Goal: Information Seeking & Learning: Find specific page/section

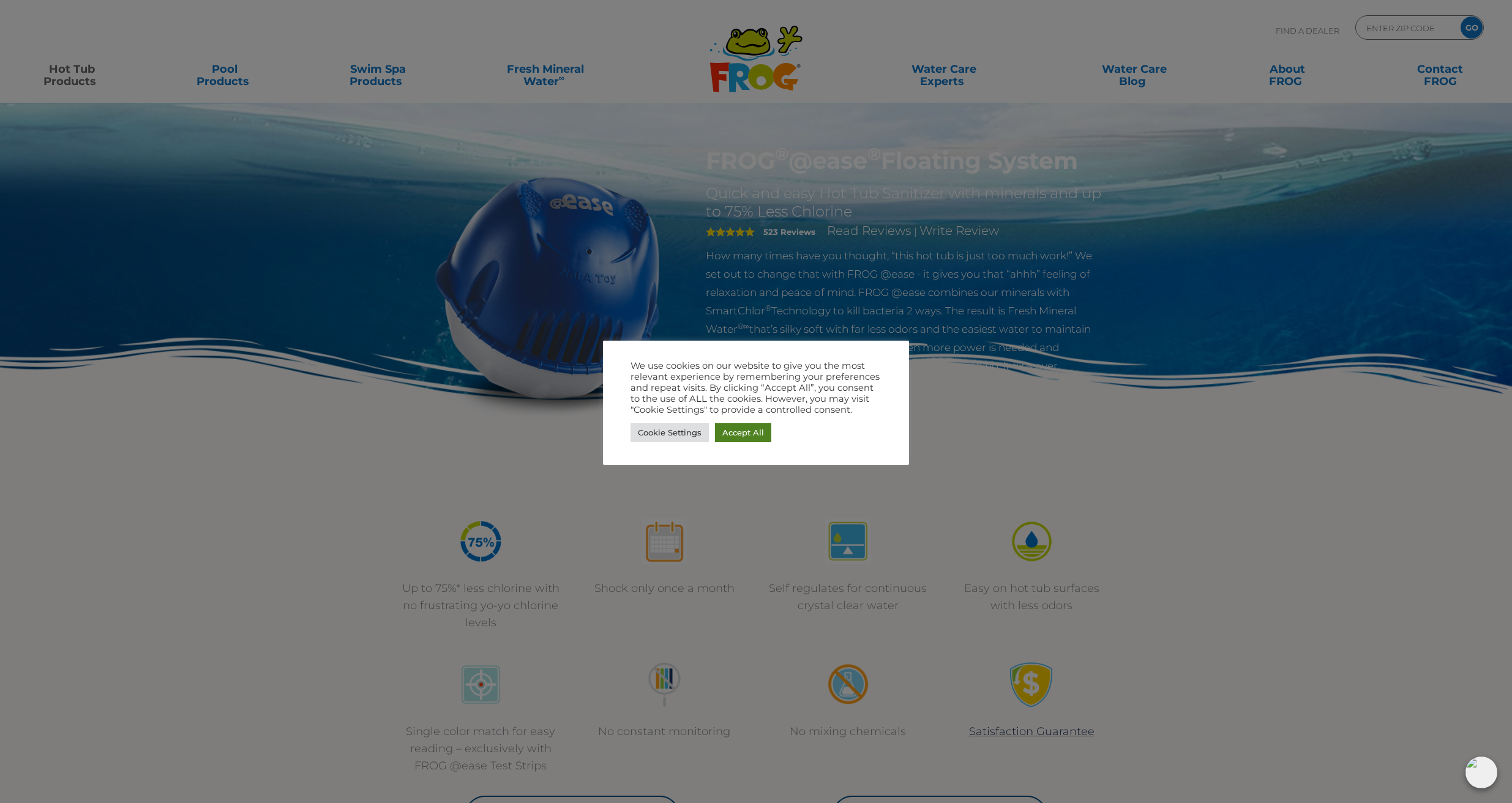
click at [743, 438] on link "Accept All" at bounding box center [743, 432] width 56 height 19
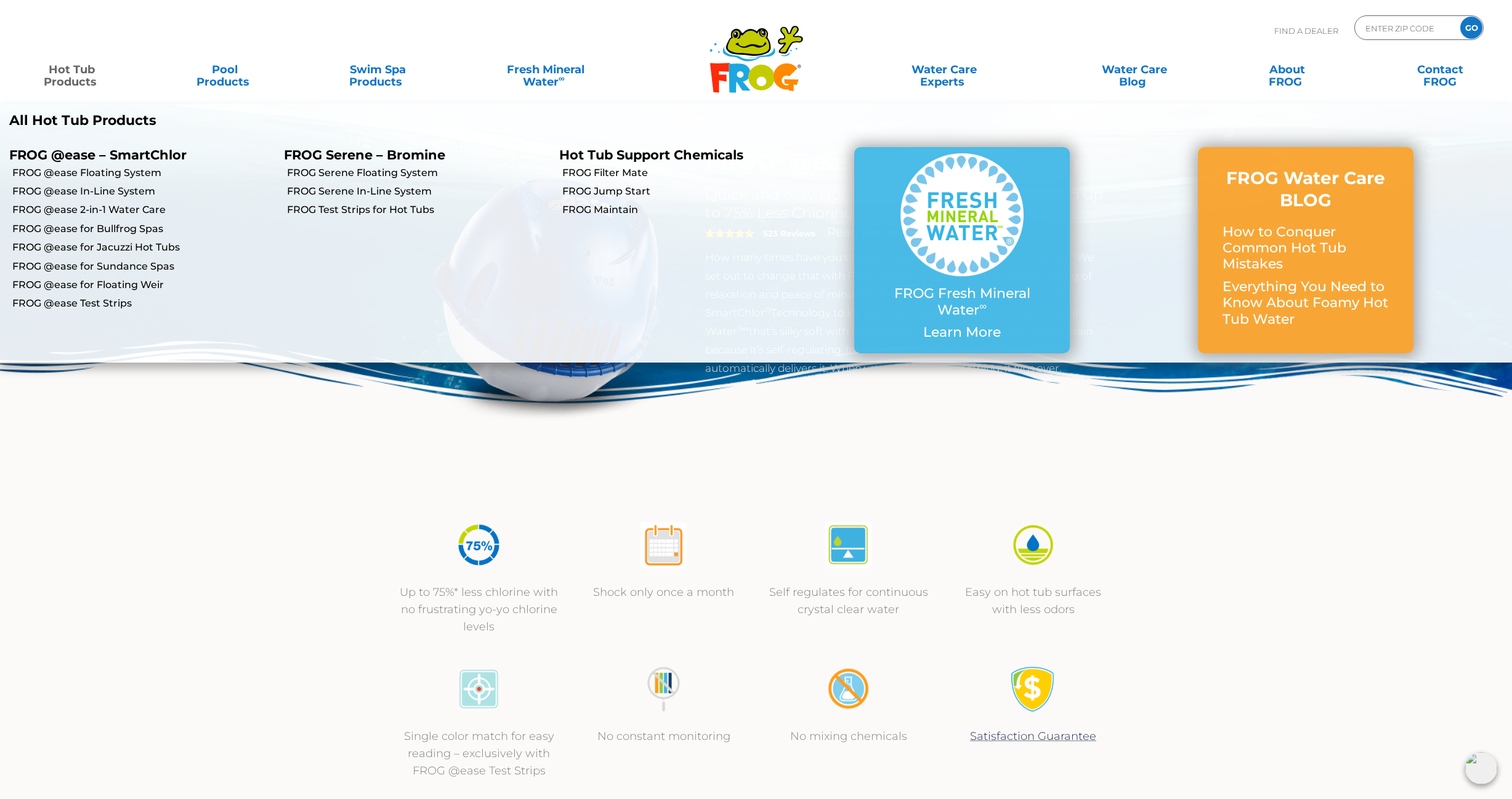
click at [77, 67] on link "Hot Tub Products" at bounding box center [71, 70] width 119 height 25
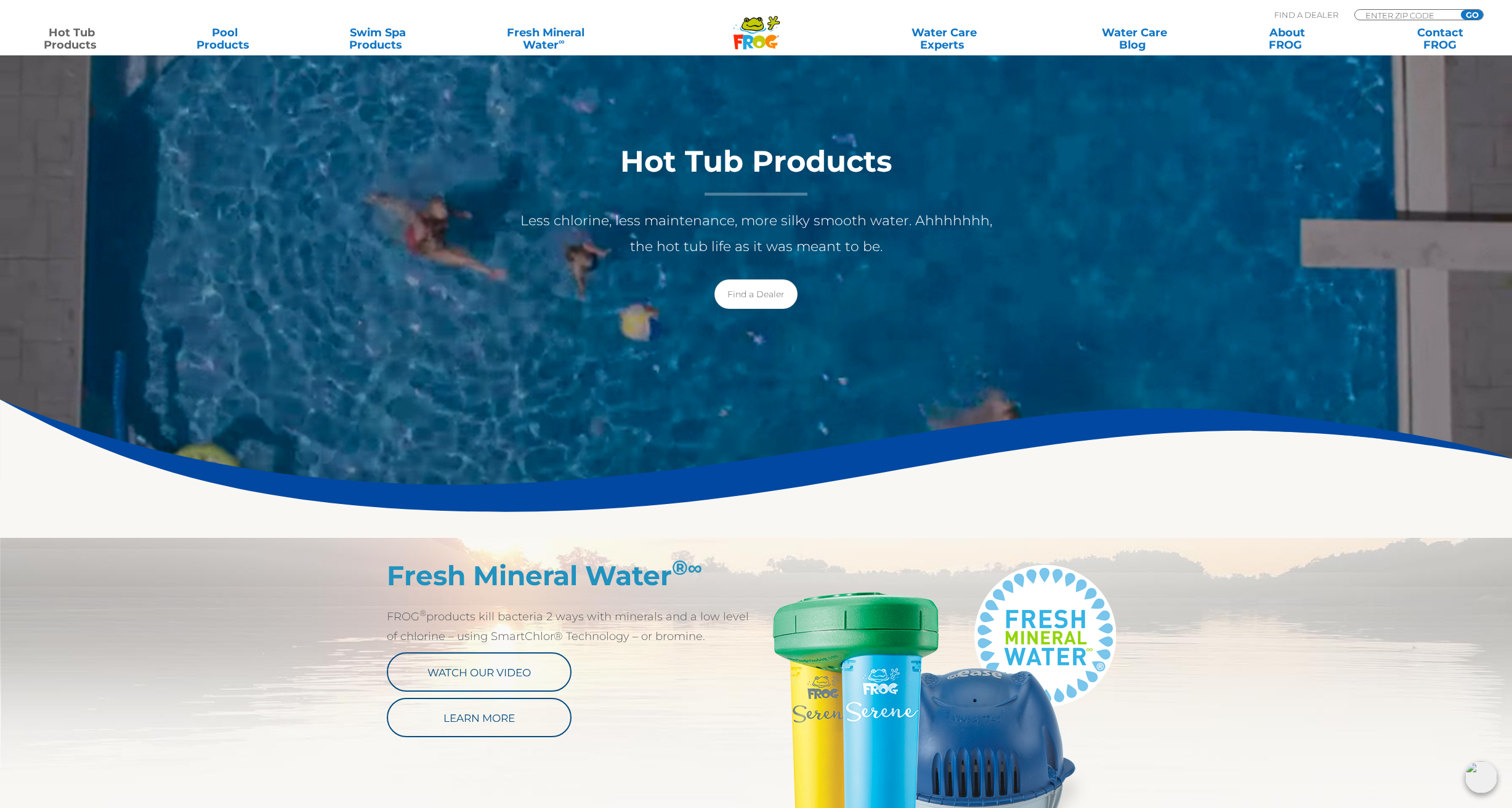
scroll to position [156, 0]
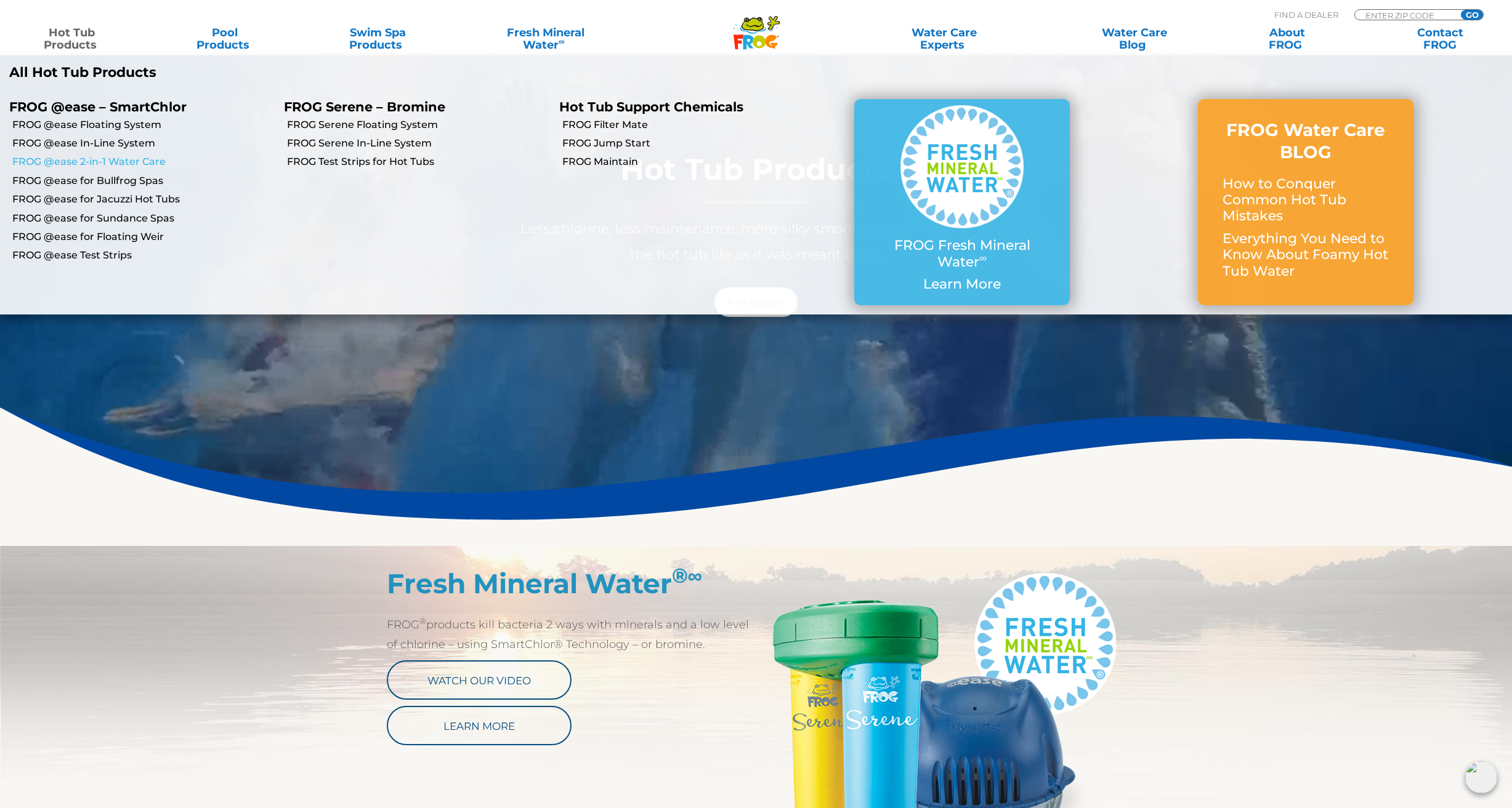
click at [69, 160] on link "FROG @ease 2-in-1 Water Care" at bounding box center [144, 162] width 263 height 14
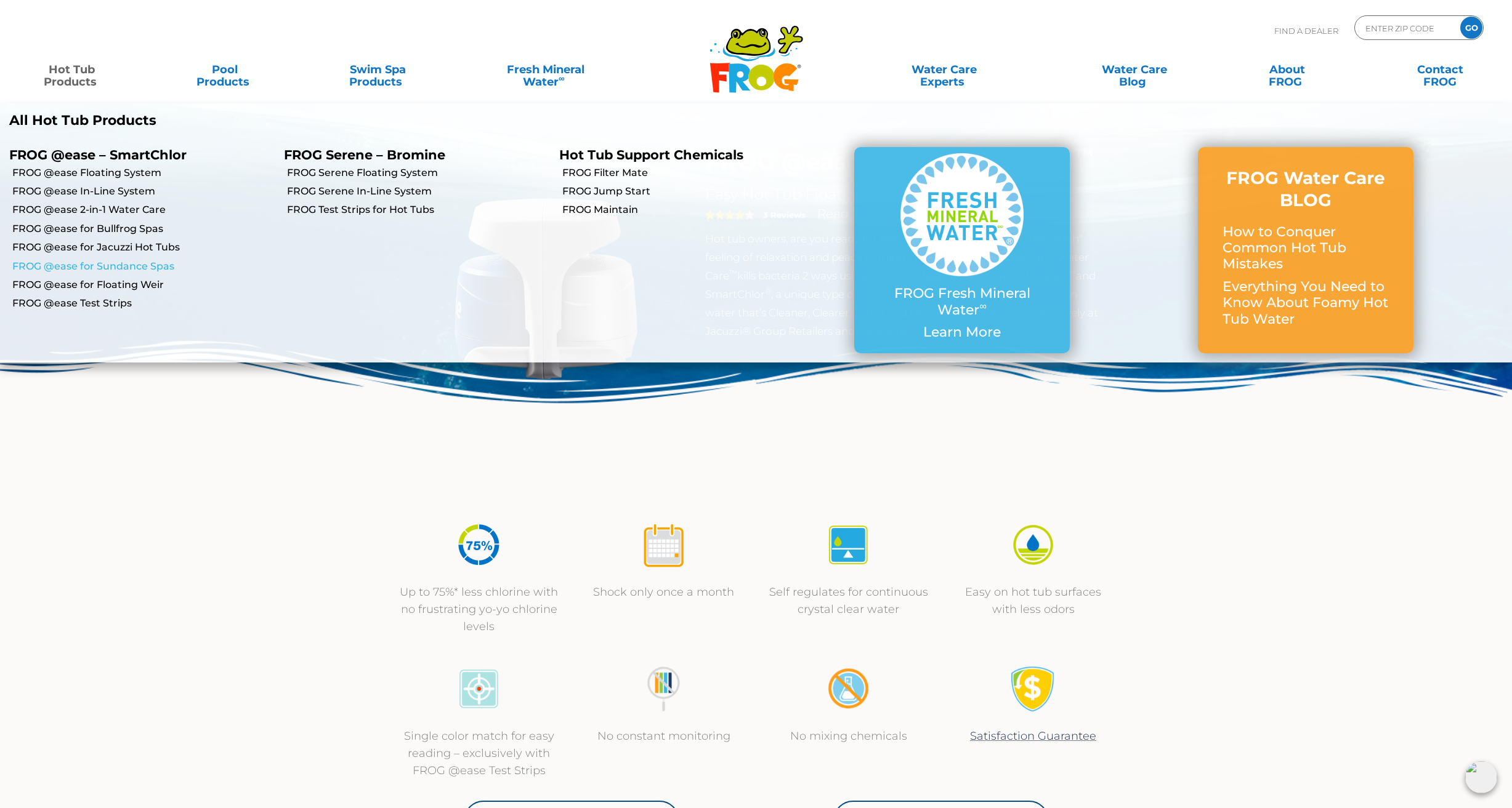
click at [120, 265] on link "FROG @ease for Sundance Spas" at bounding box center [144, 266] width 263 height 14
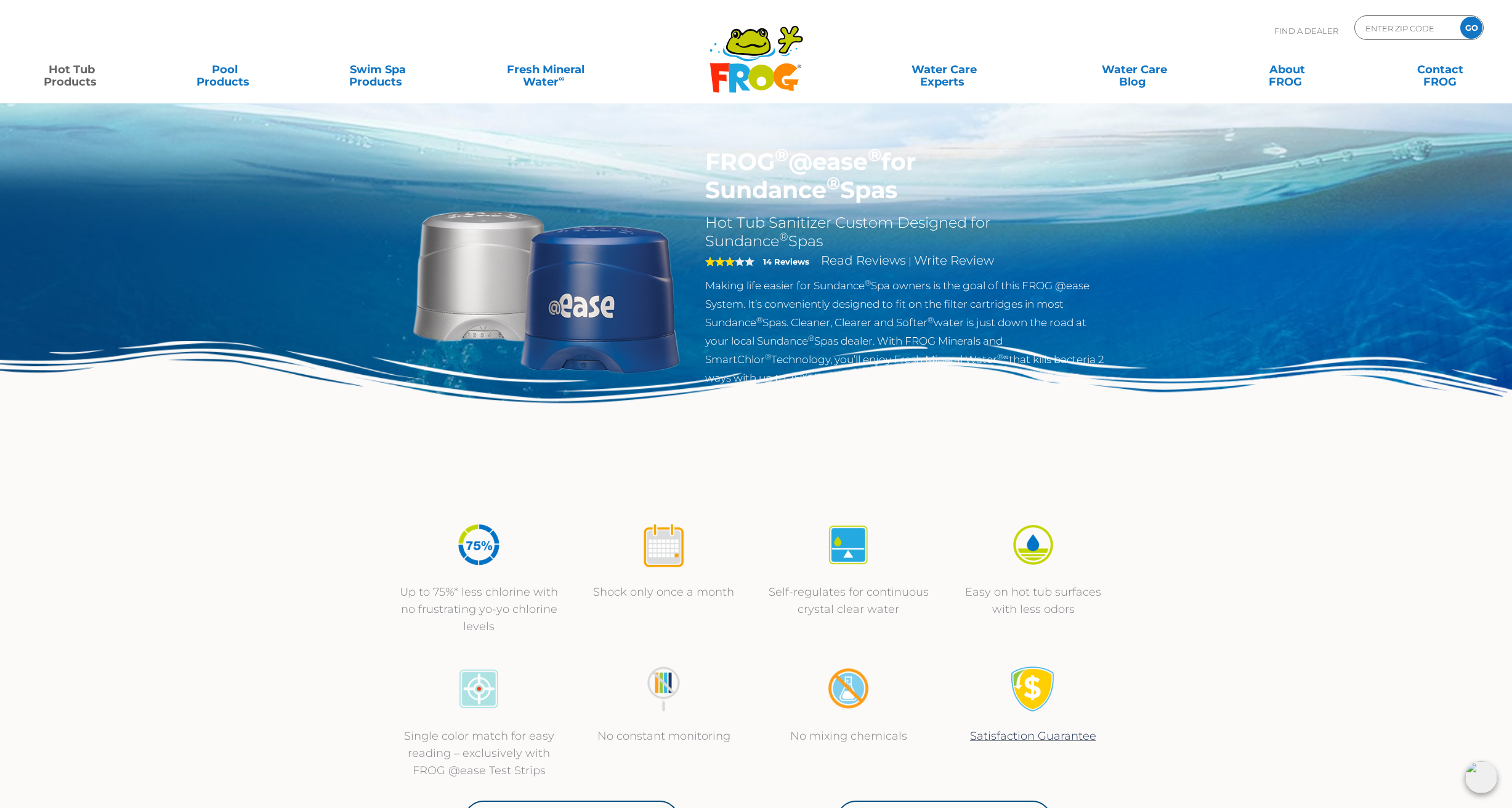
click at [648, 286] on img at bounding box center [546, 288] width 282 height 282
click at [830, 196] on h1 "FROG ® @ease ® for Sundance ® Spas" at bounding box center [906, 175] width 402 height 57
drag, startPoint x: 791, startPoint y: 188, endPoint x: 705, endPoint y: 157, distance: 91.4
click at [705, 157] on h1 "FROG ® @ease ® for Sundance ® Spas" at bounding box center [906, 175] width 402 height 57
copy h1 "FROG ® @ease ® for Sundance ® Spas"
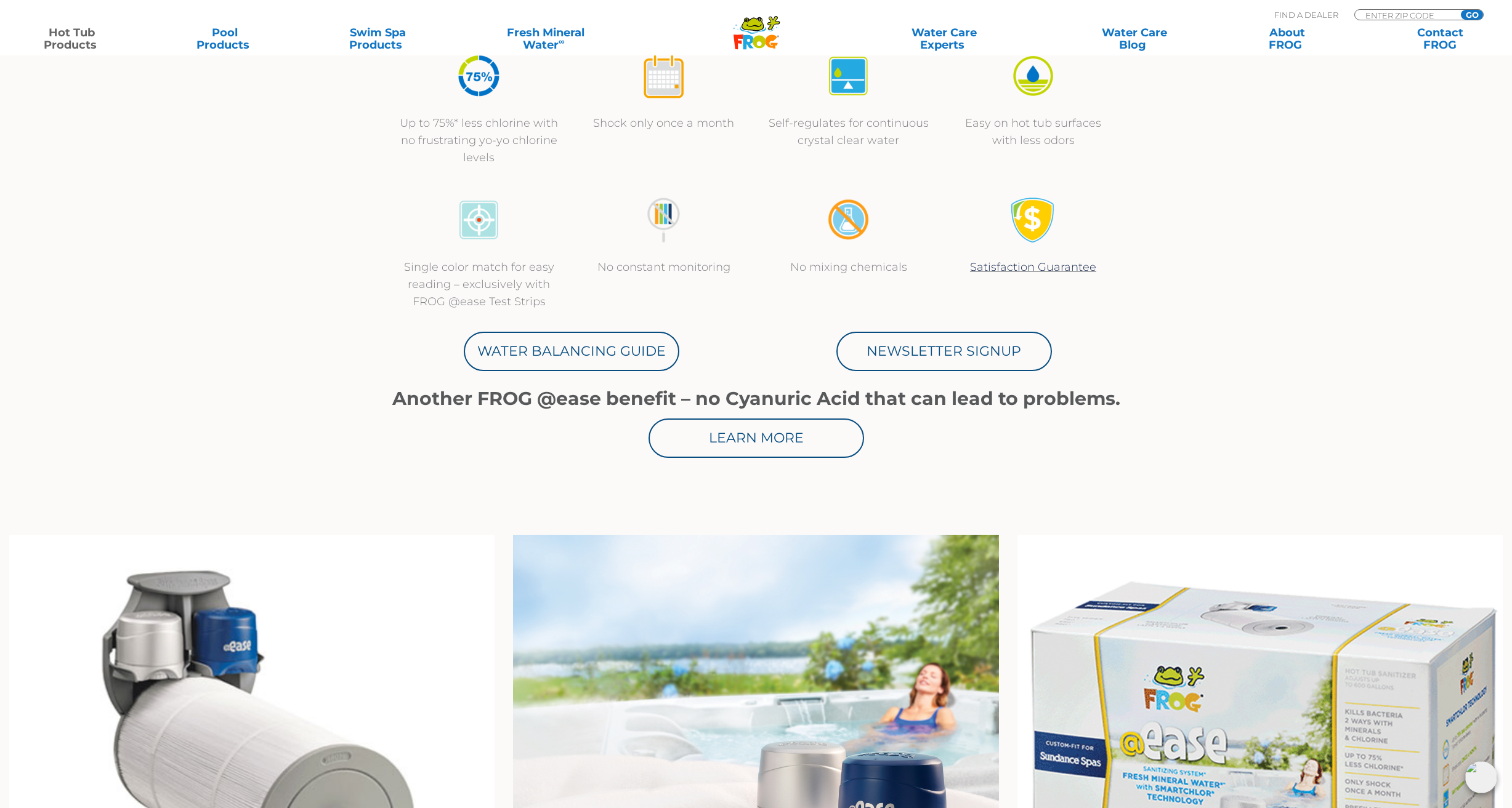
scroll to position [479, 0]
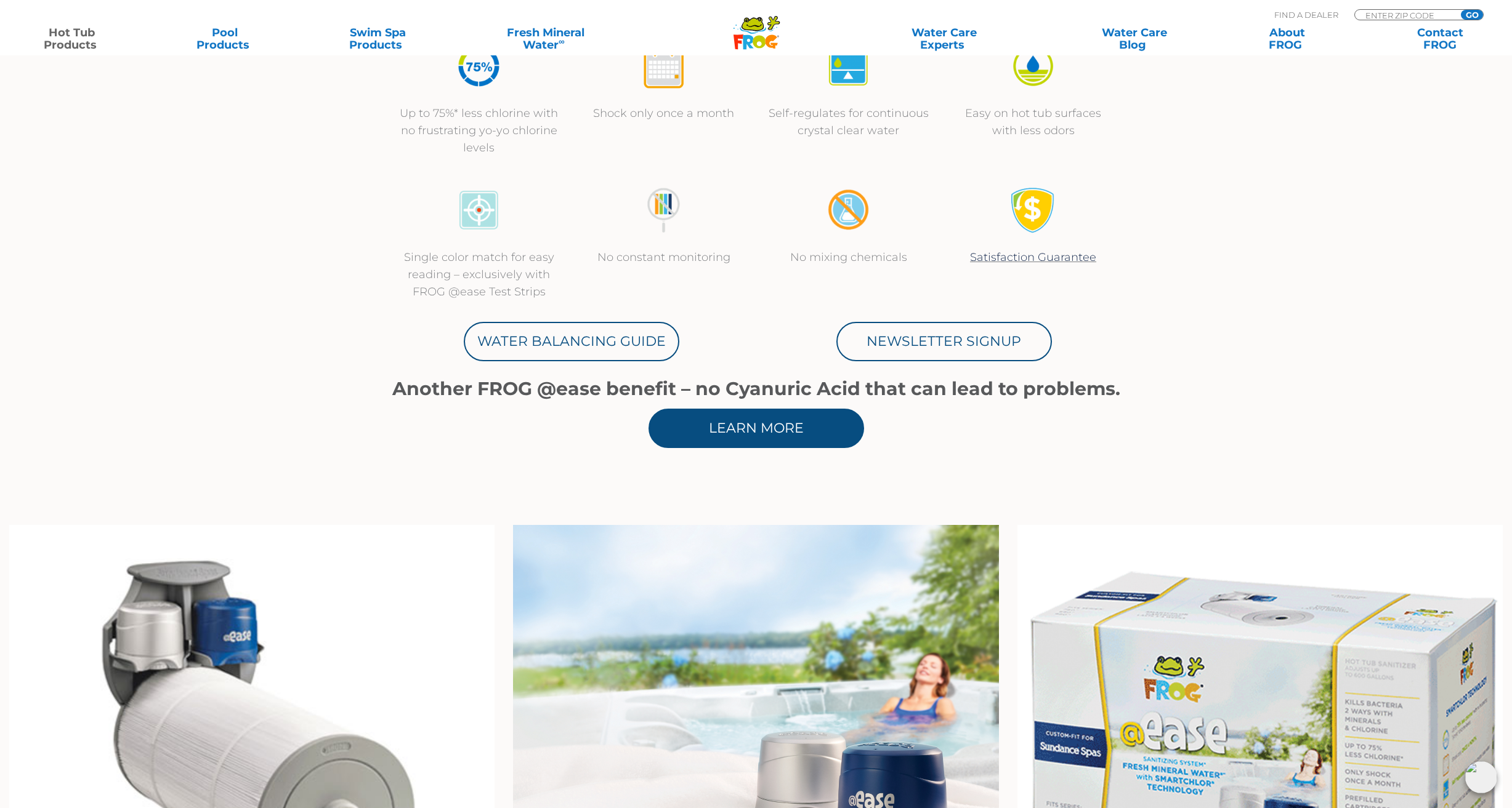
click at [759, 431] on link "Learn More" at bounding box center [756, 428] width 216 height 40
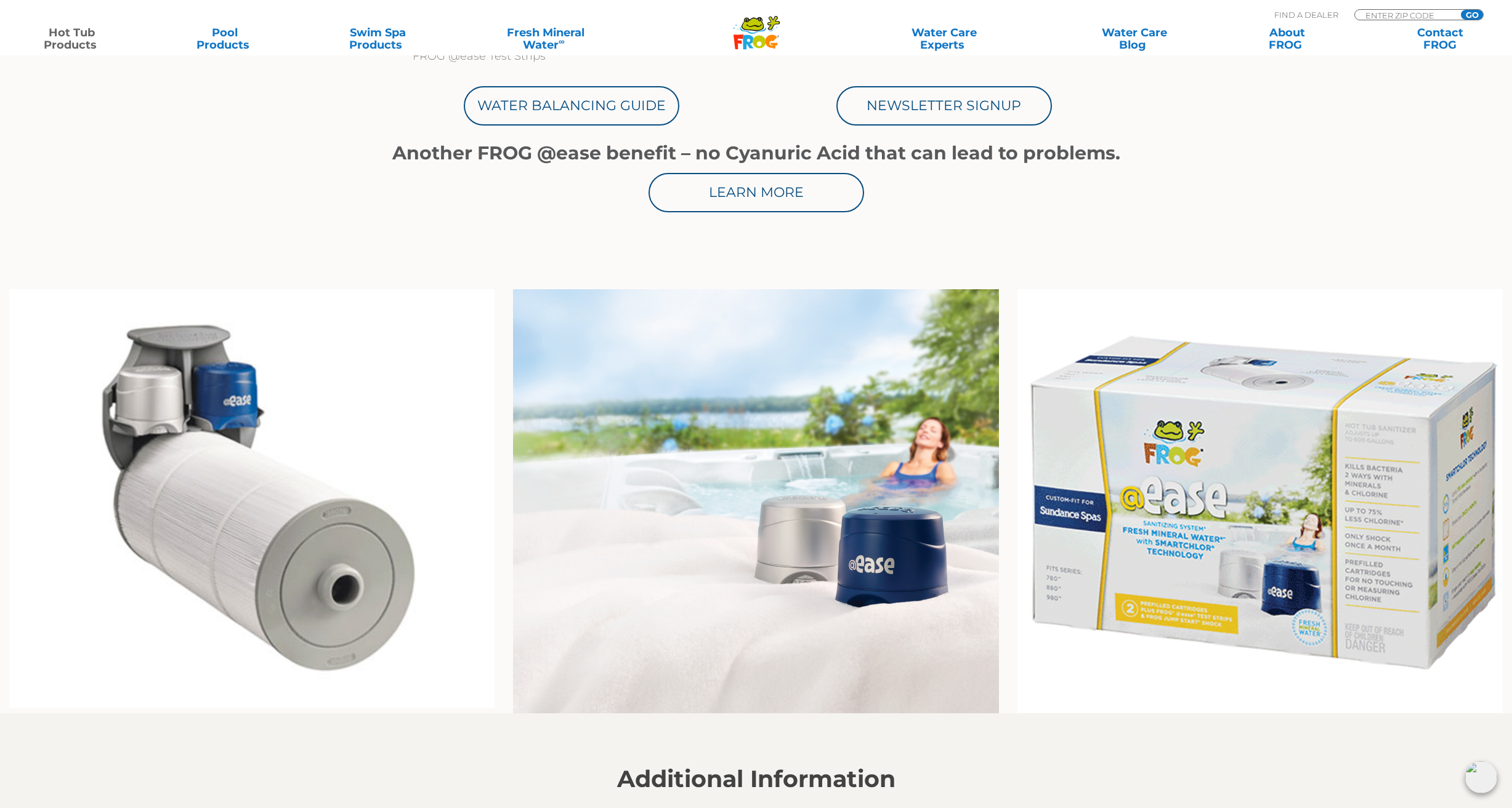
scroll to position [722, 0]
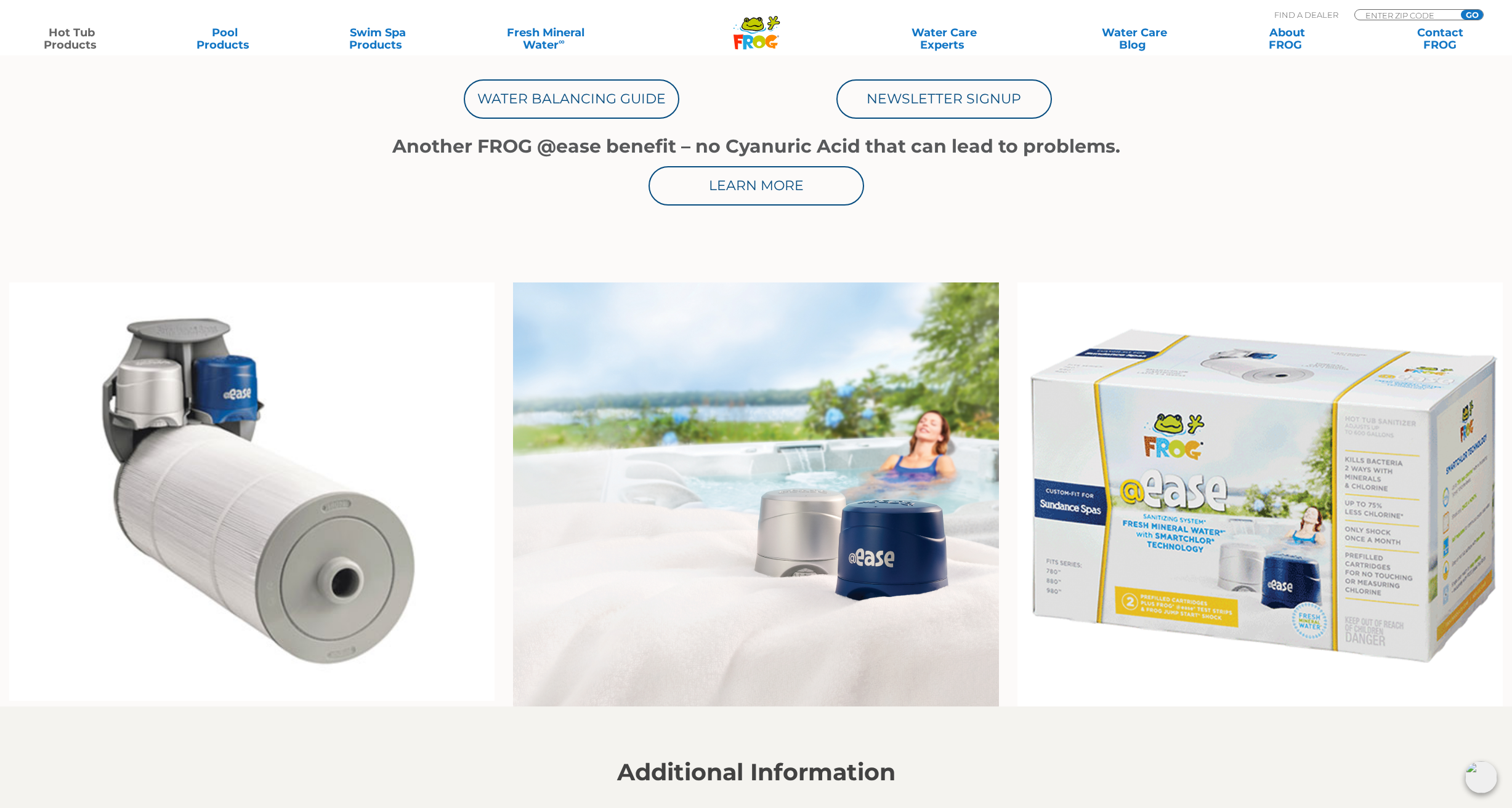
click at [781, 292] on img at bounding box center [755, 495] width 485 height 425
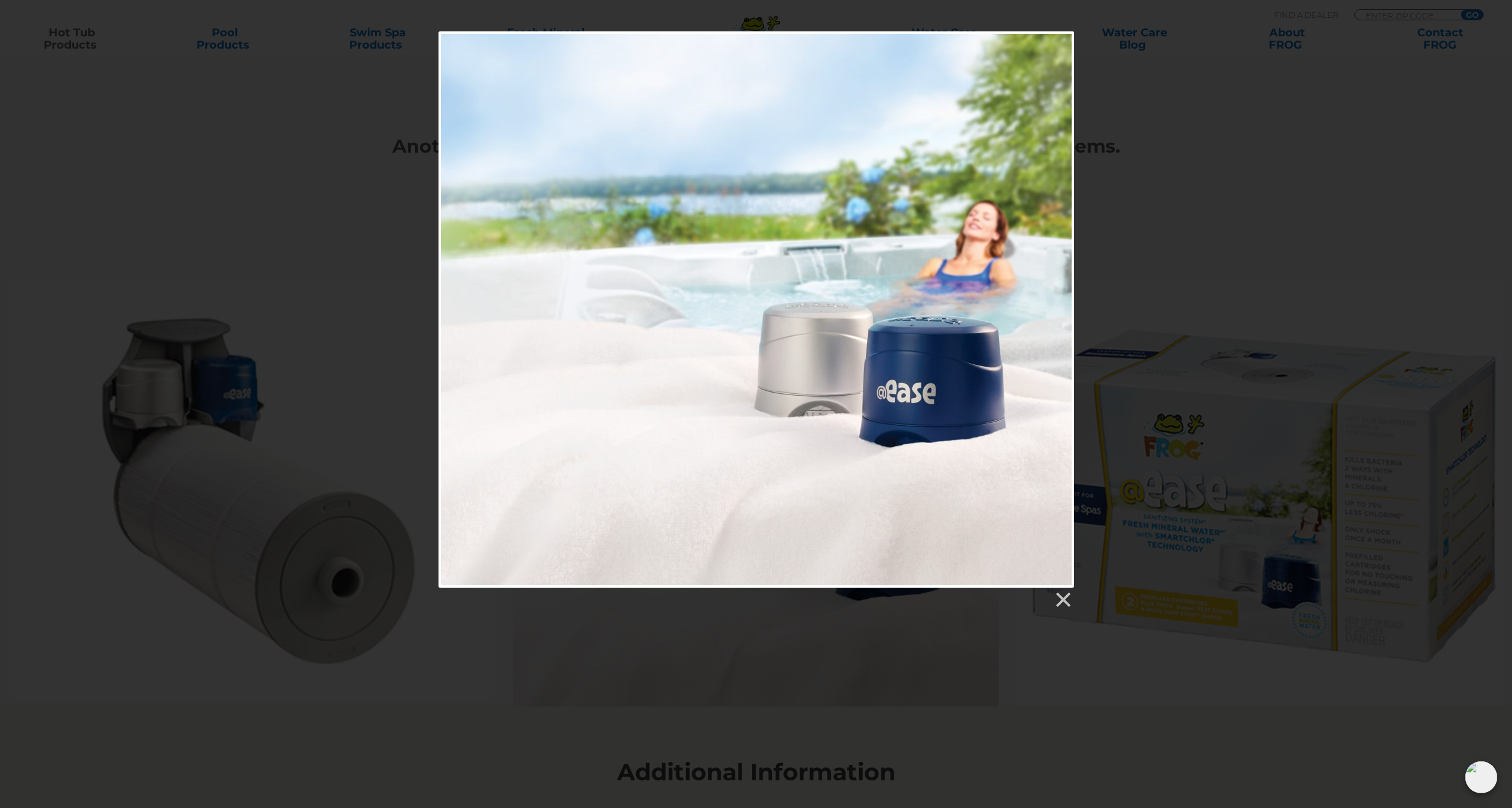
click at [1197, 402] on div at bounding box center [756, 320] width 1512 height 578
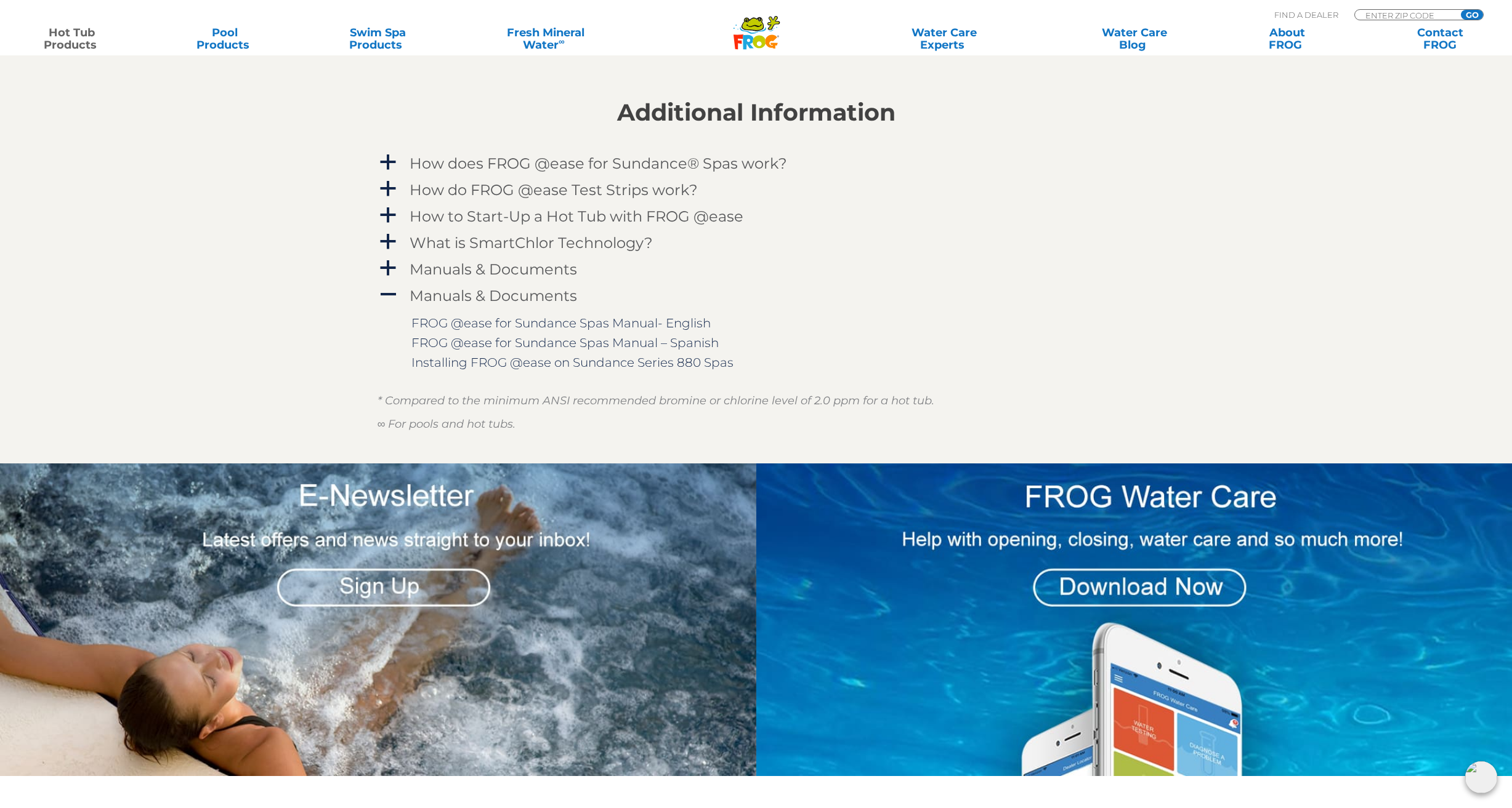
scroll to position [1530, 0]
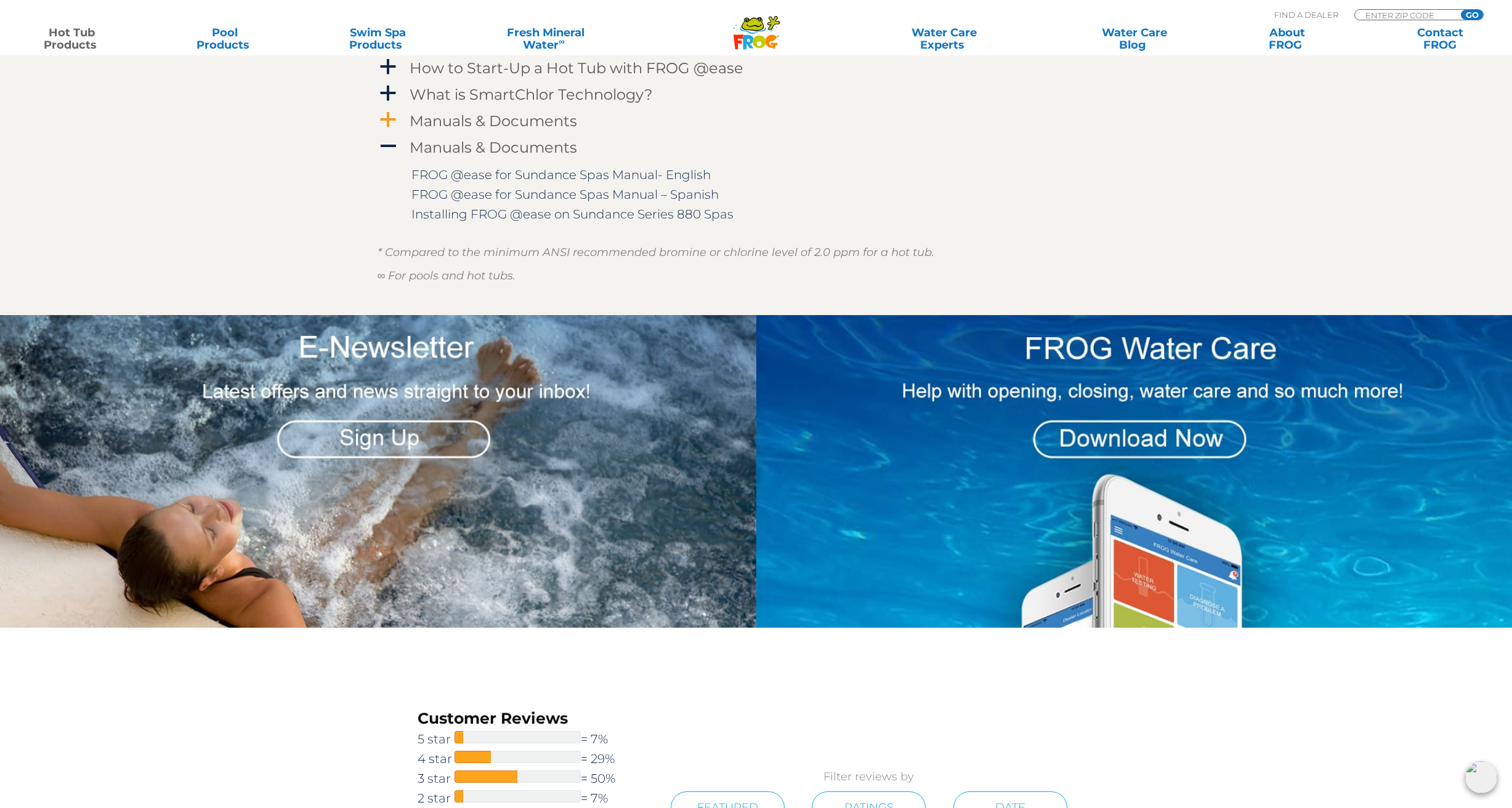
click at [504, 129] on h4 "Manuals & Documents" at bounding box center [493, 121] width 168 height 17
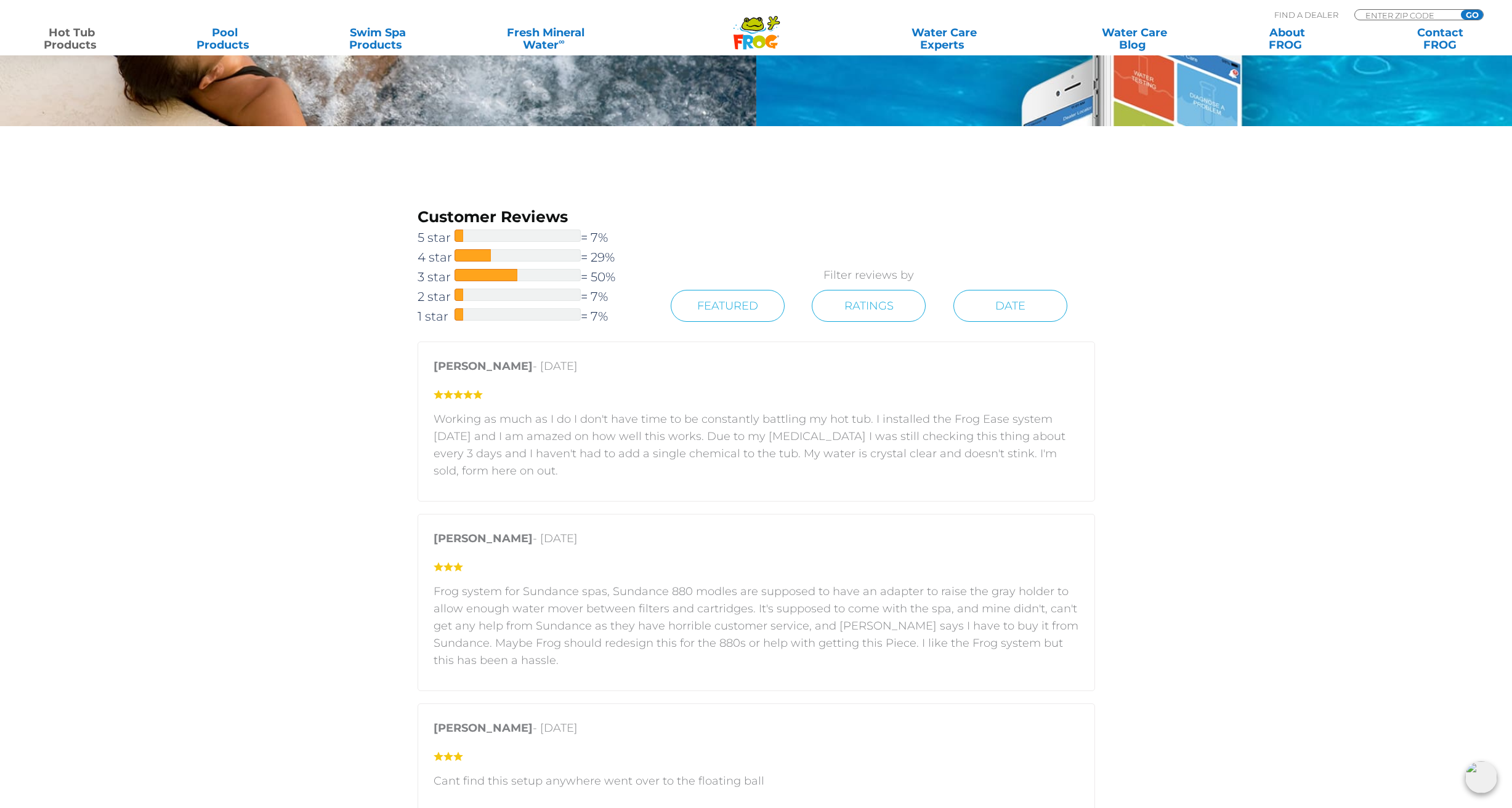
scroll to position [1764, 0]
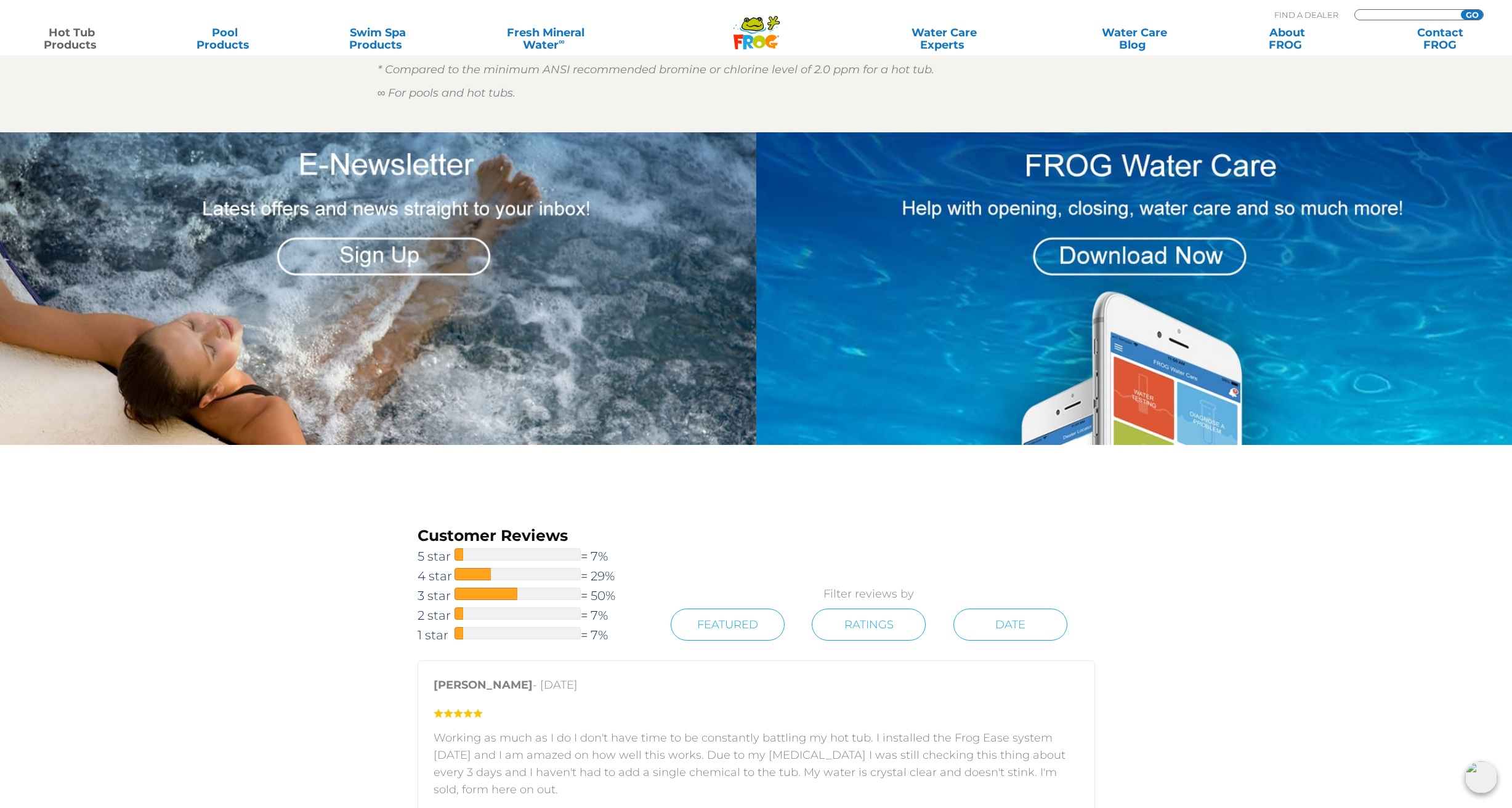
click at [1391, 10] on input "Zip Code Form" at bounding box center [1405, 15] width 83 height 10
type input "98513"
click at [1461, 10] on input "GO" at bounding box center [1472, 14] width 22 height 10
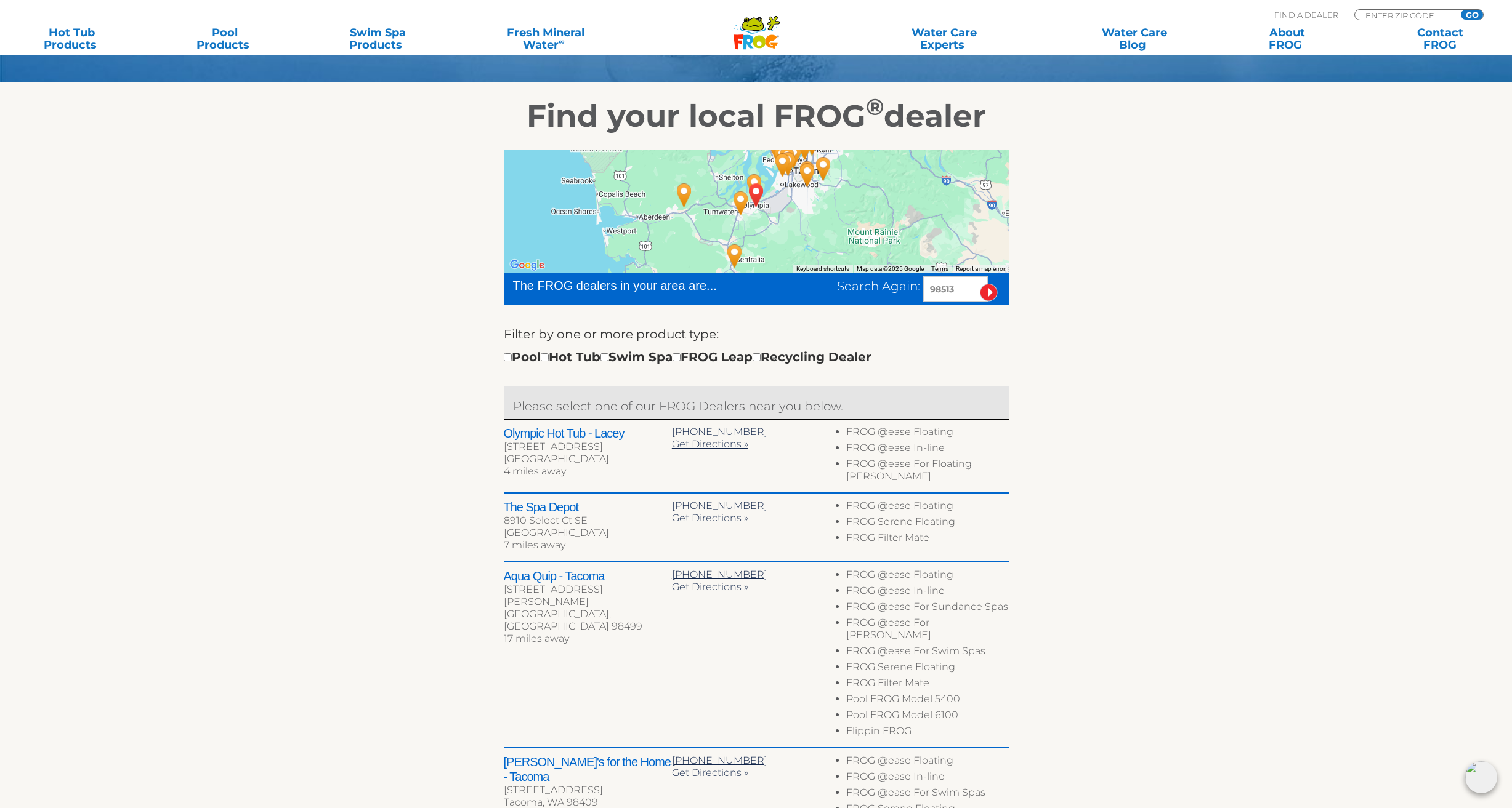
scroll to position [188, 0]
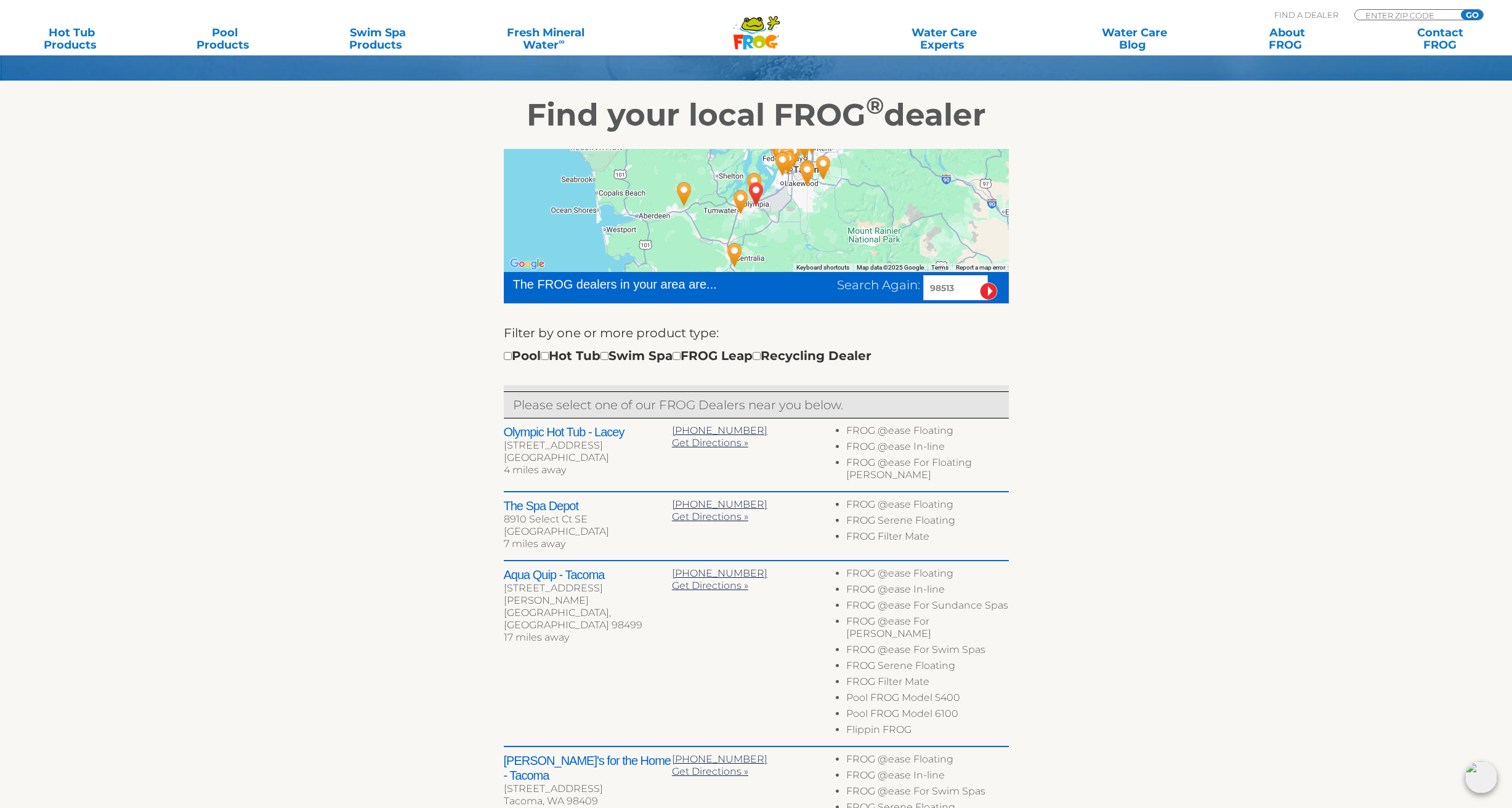
click at [923, 603] on li "FROG @ease For Sundance Spas" at bounding box center [927, 607] width 162 height 16
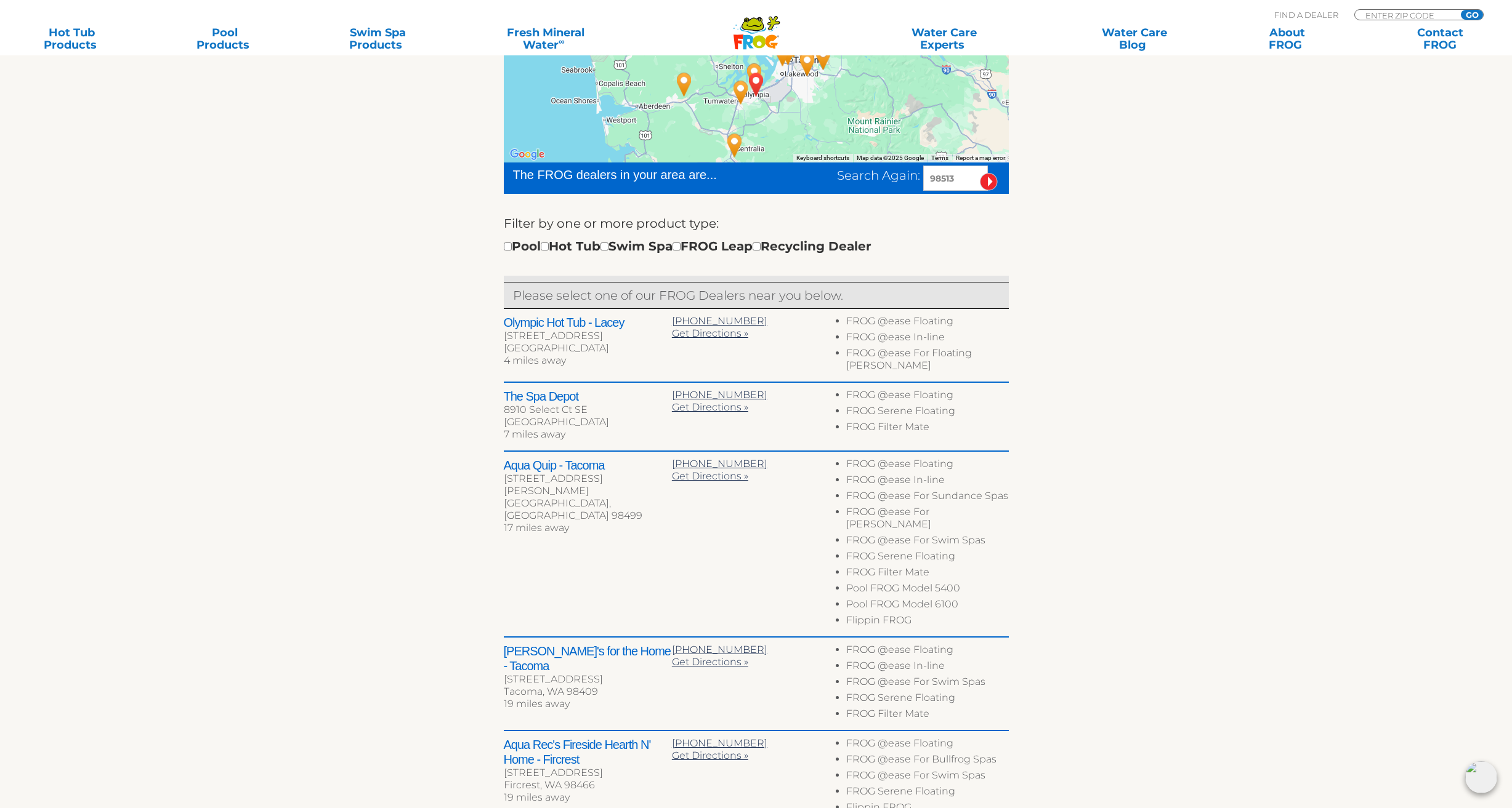
scroll to position [233, 0]
